Goal: Transaction & Acquisition: Purchase product/service

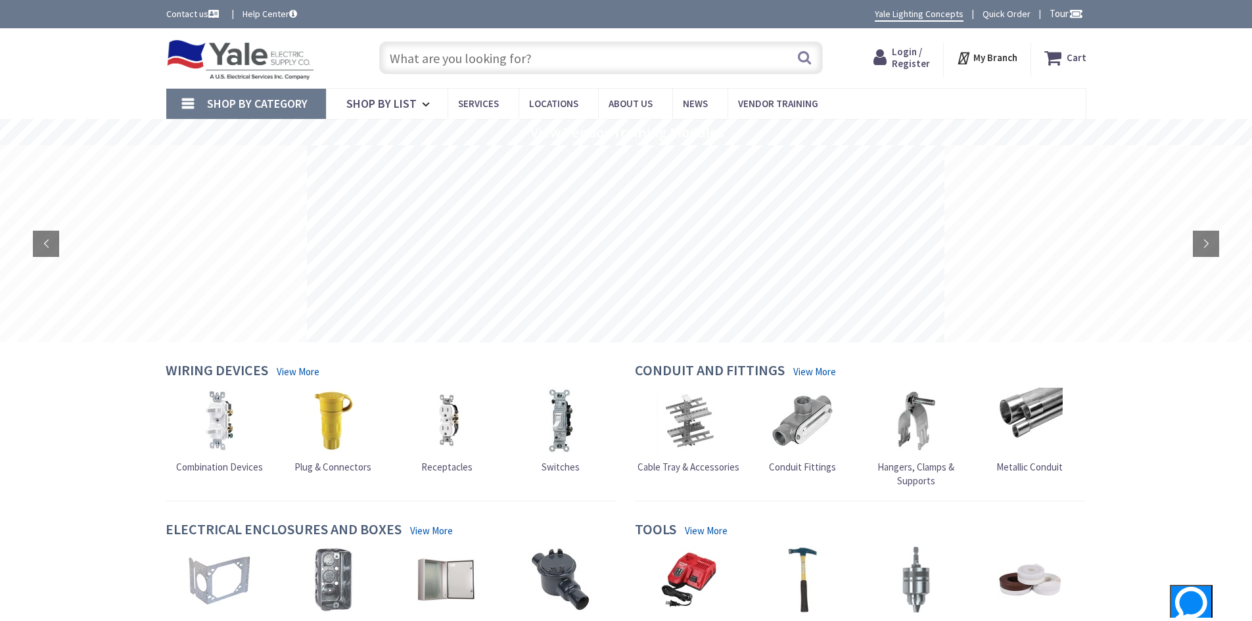
click at [912, 55] on span "Login / Register" at bounding box center [911, 57] width 38 height 24
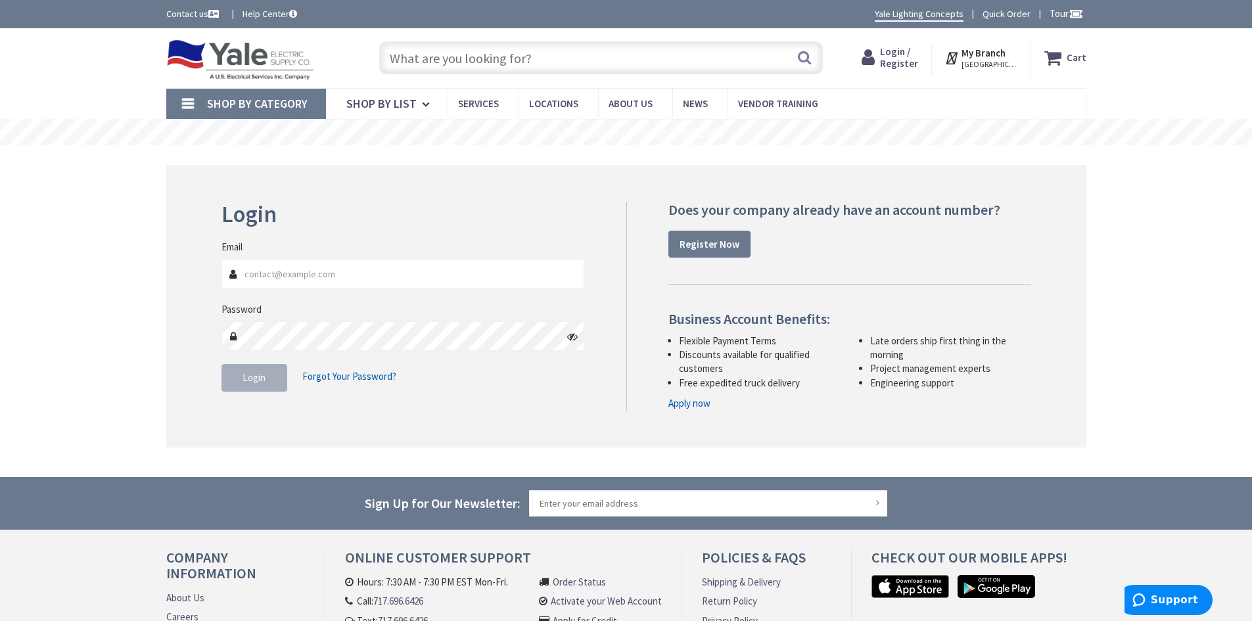
type input "[PERSON_NAME][EMAIL_ADDRESS][DOMAIN_NAME]"
click at [238, 371] on button "Login" at bounding box center [255, 378] width 66 height 28
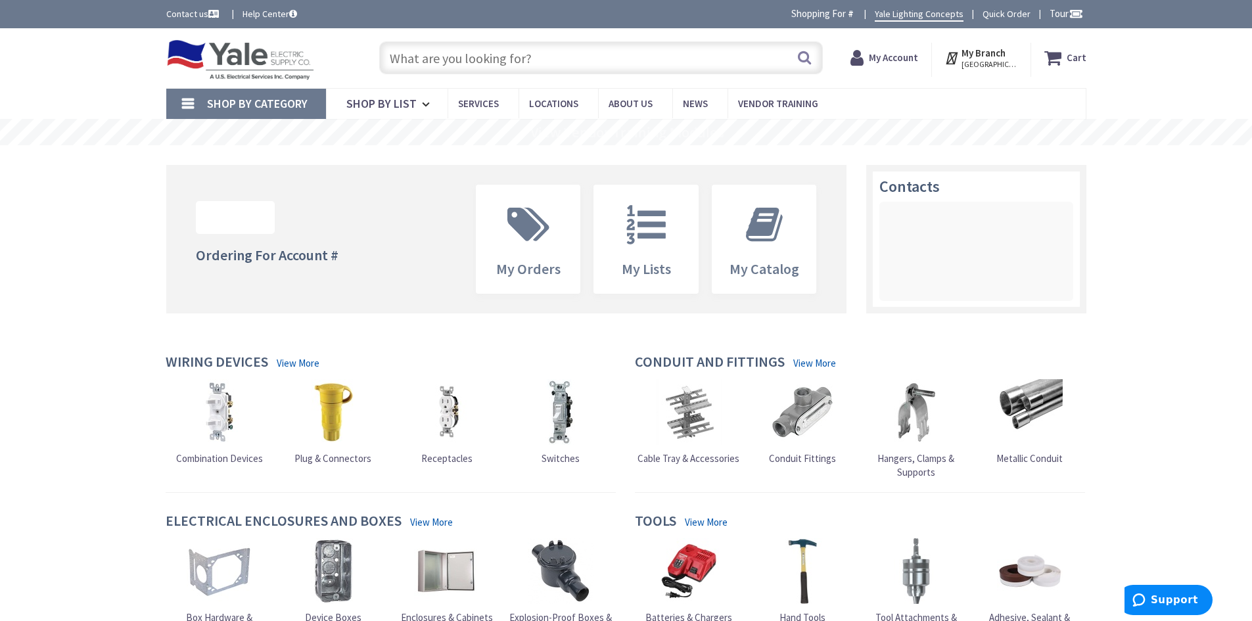
click at [456, 55] on input "text" at bounding box center [601, 57] width 444 height 33
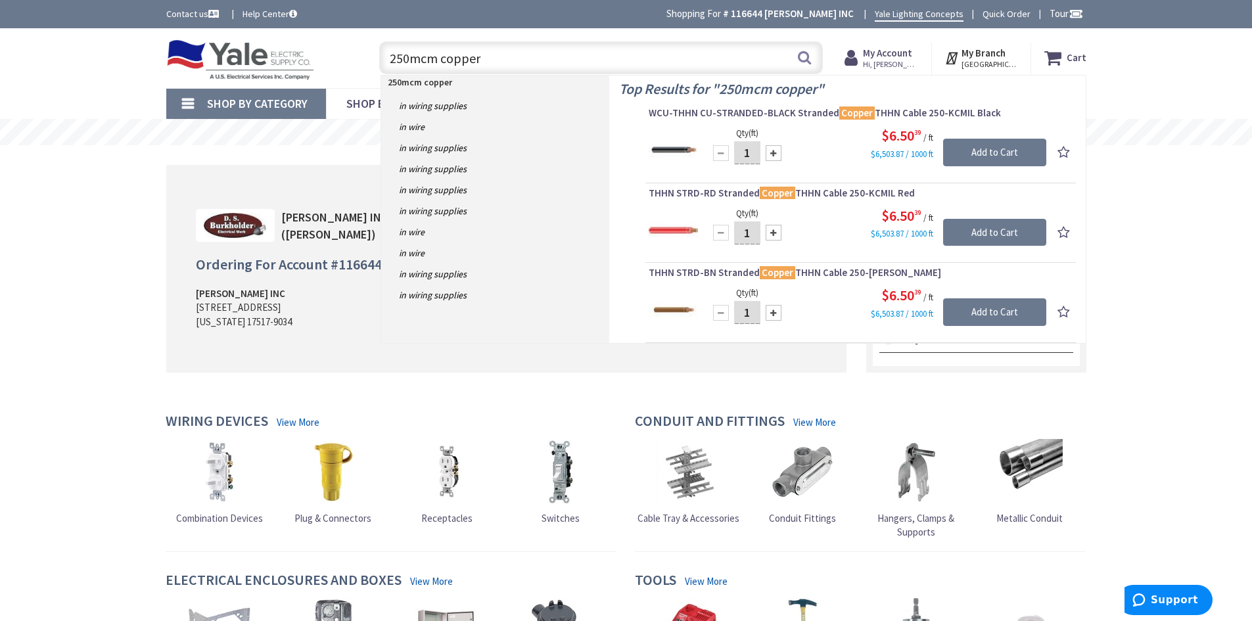
type input "250mcm copper"
drag, startPoint x: 750, startPoint y: 152, endPoint x: 732, endPoint y: 151, distance: 18.5
click at [734, 151] on input "1" at bounding box center [747, 152] width 26 height 23
type input "20"
click at [995, 152] on input "Add to Cart" at bounding box center [994, 153] width 103 height 28
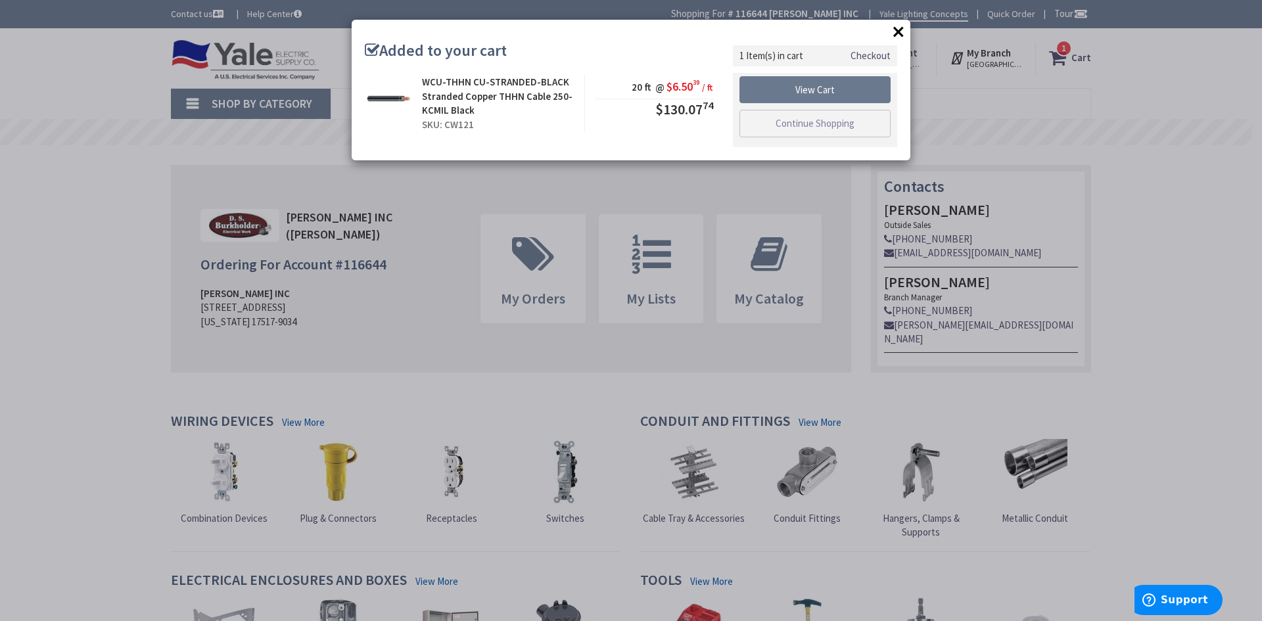
click at [899, 31] on button "×" at bounding box center [899, 32] width 20 height 20
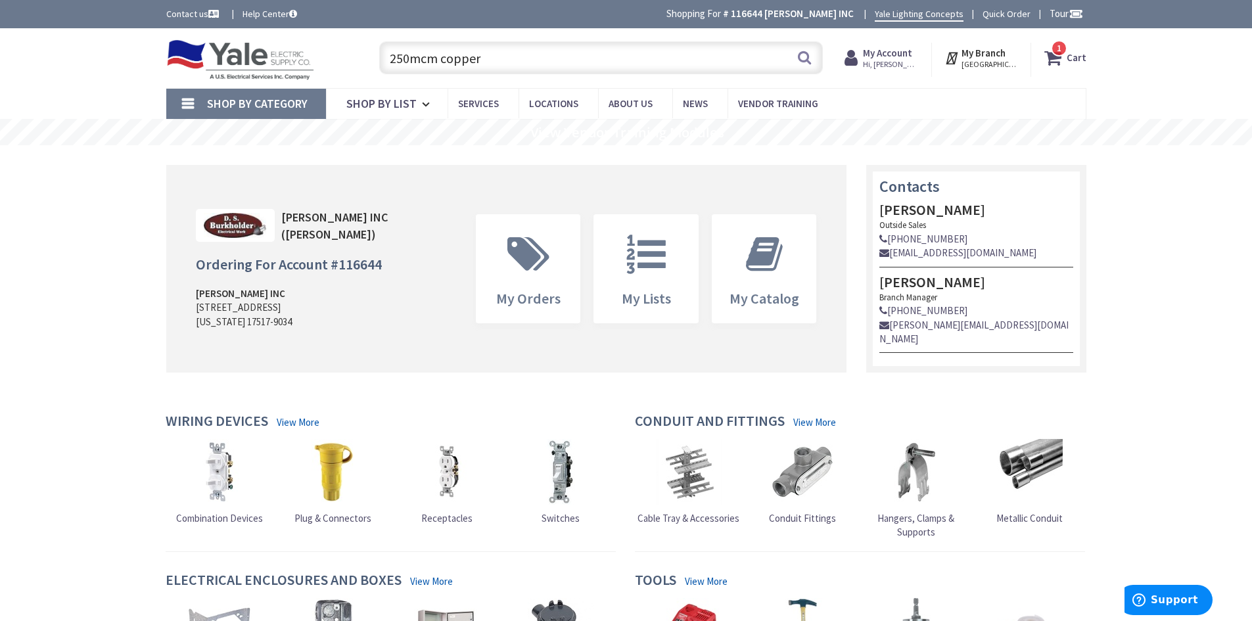
click at [605, 61] on input "250mcm copper" at bounding box center [601, 57] width 444 height 33
click at [808, 60] on button "Search" at bounding box center [804, 58] width 17 height 30
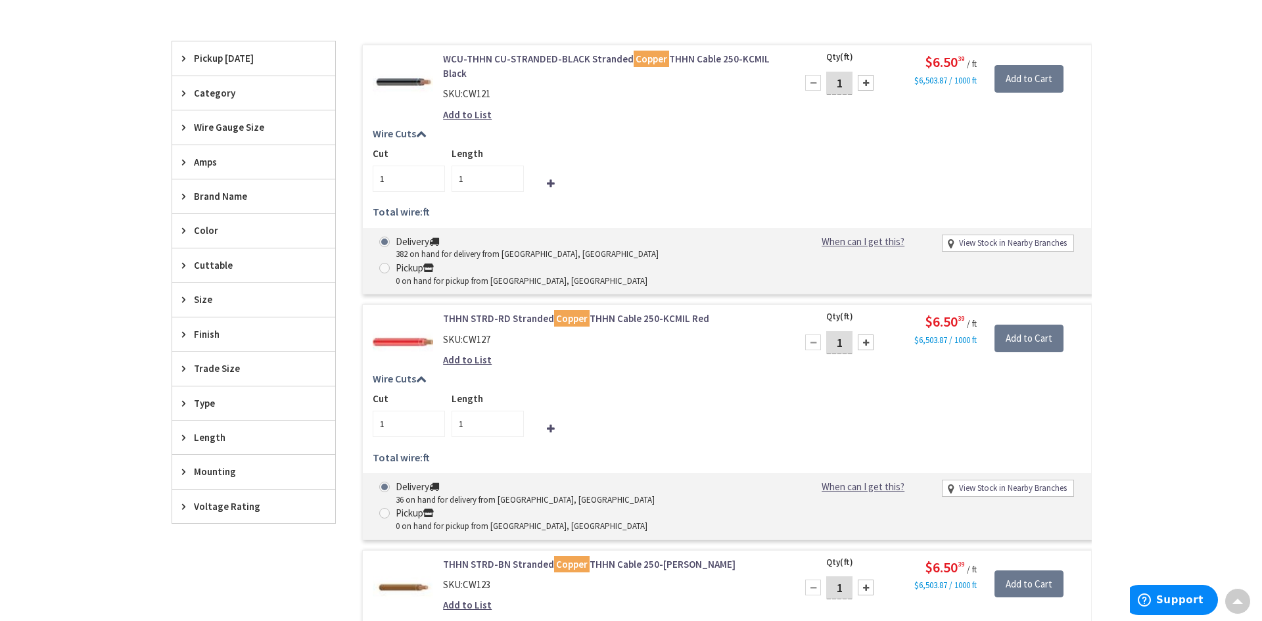
scroll to position [394, 0]
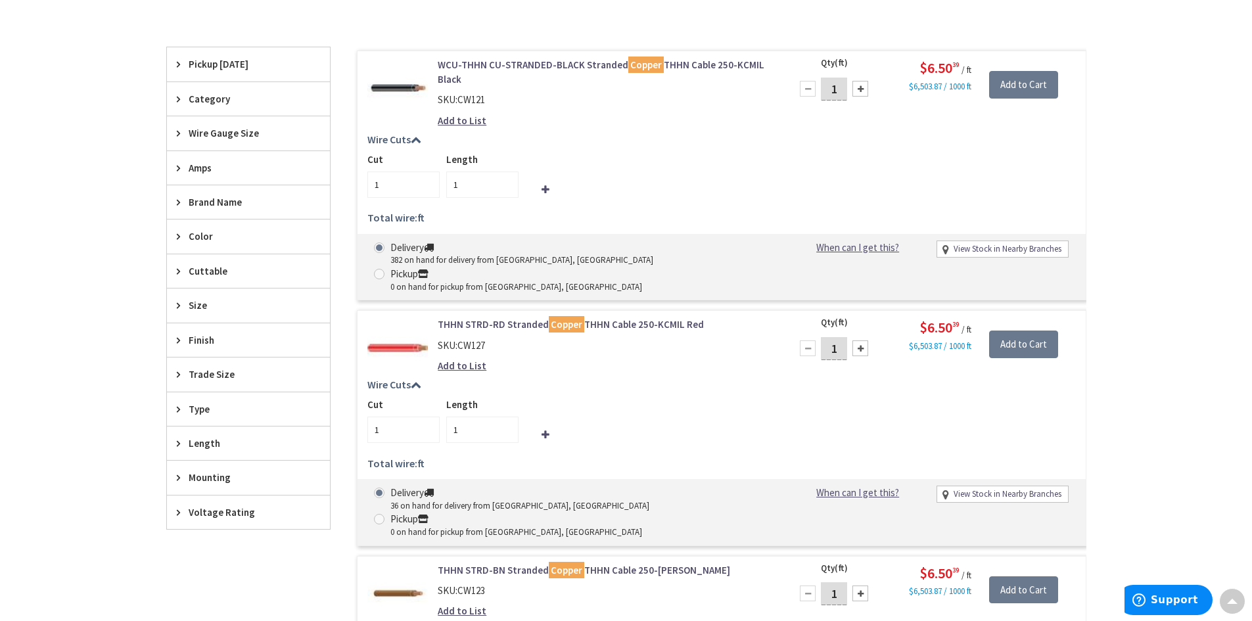
click at [1001, 246] on link "View Stock in Nearby Branches" at bounding box center [1008, 249] width 108 height 12
select select "data-availability"
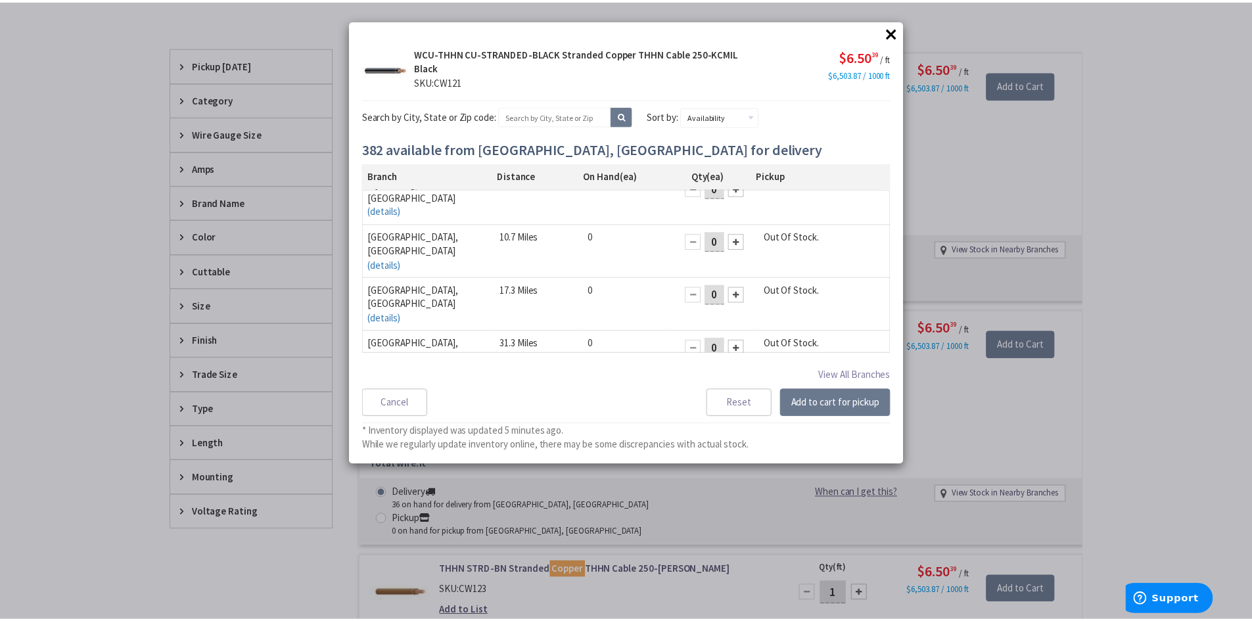
scroll to position [0, 0]
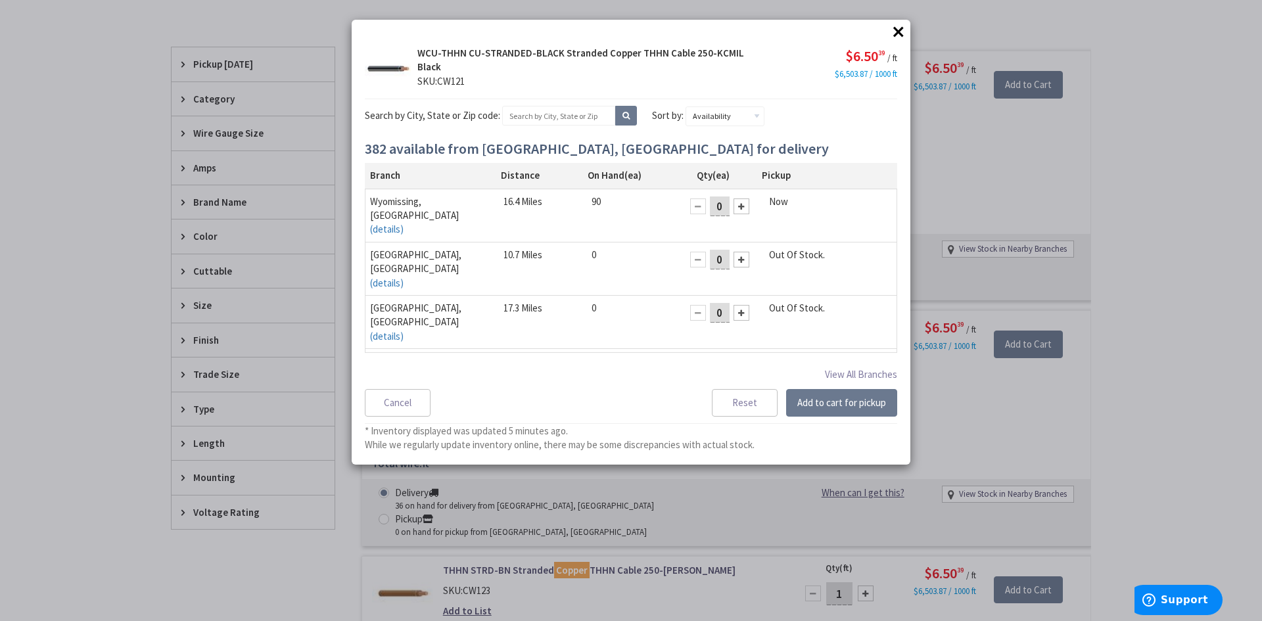
click at [897, 24] on button "×" at bounding box center [899, 32] width 20 height 20
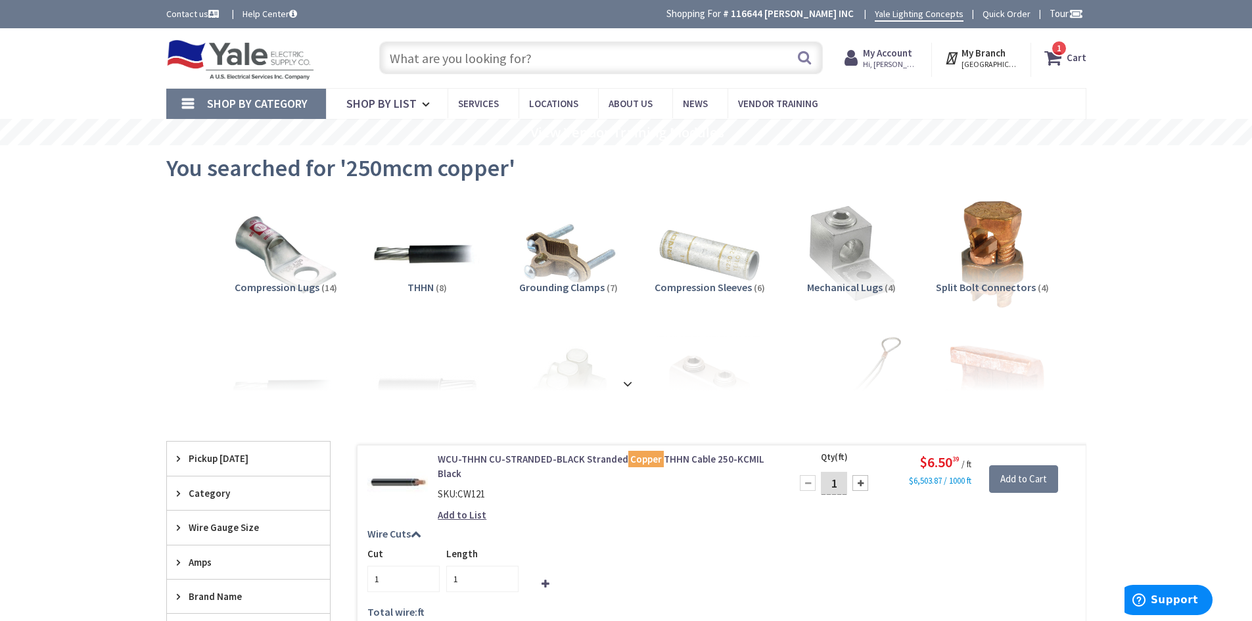
click at [1058, 61] on icon at bounding box center [1055, 58] width 22 height 24
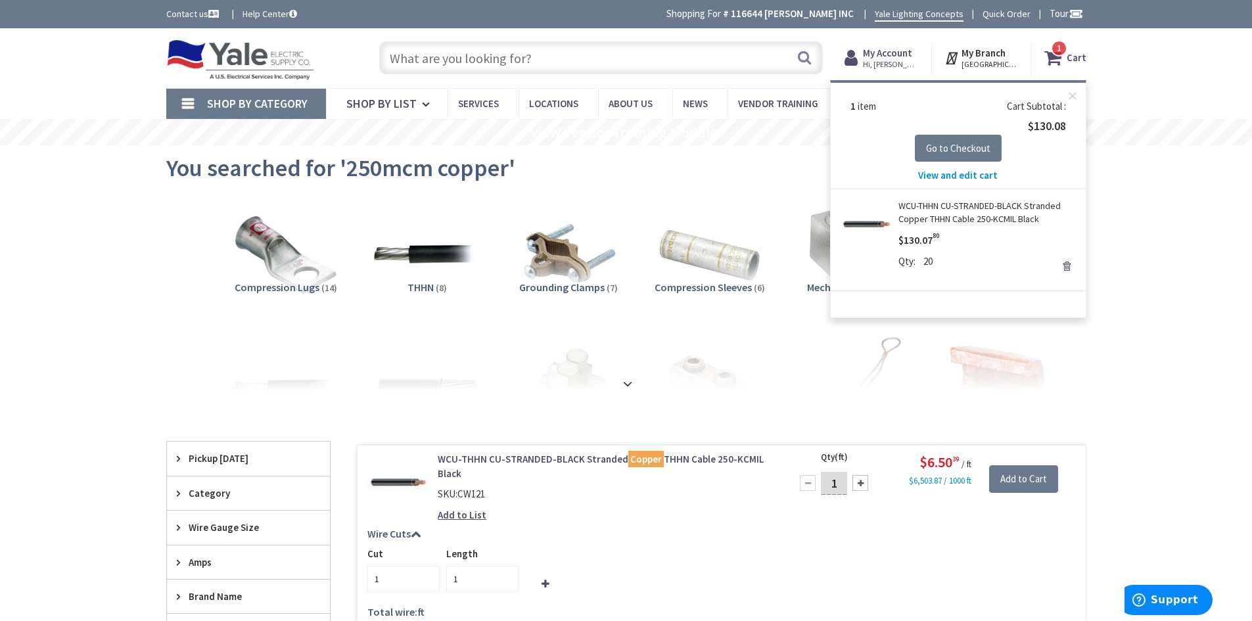
click at [1064, 265] on link "Remove" at bounding box center [1067, 266] width 18 height 18
